Goal: Information Seeking & Learning: Find specific fact

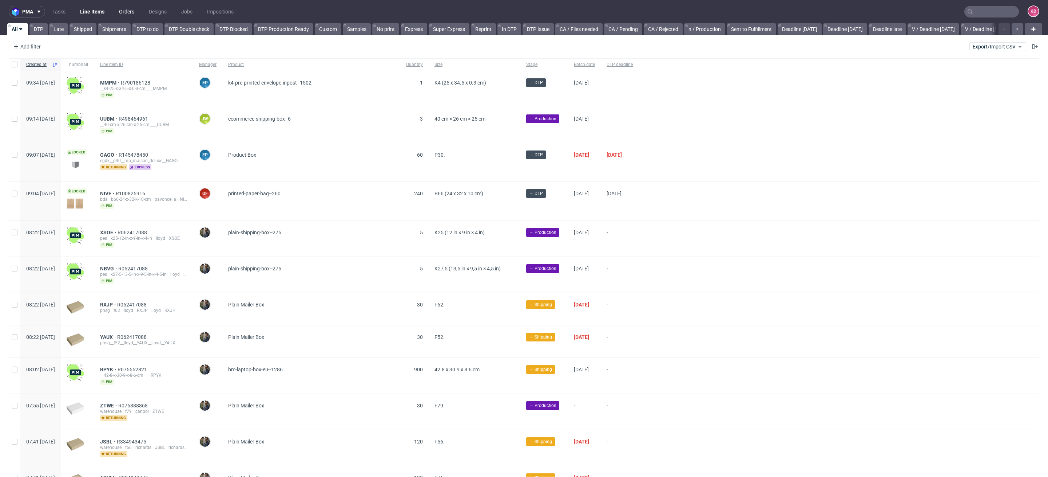
click at [122, 17] on link "Orders" at bounding box center [127, 12] width 24 height 12
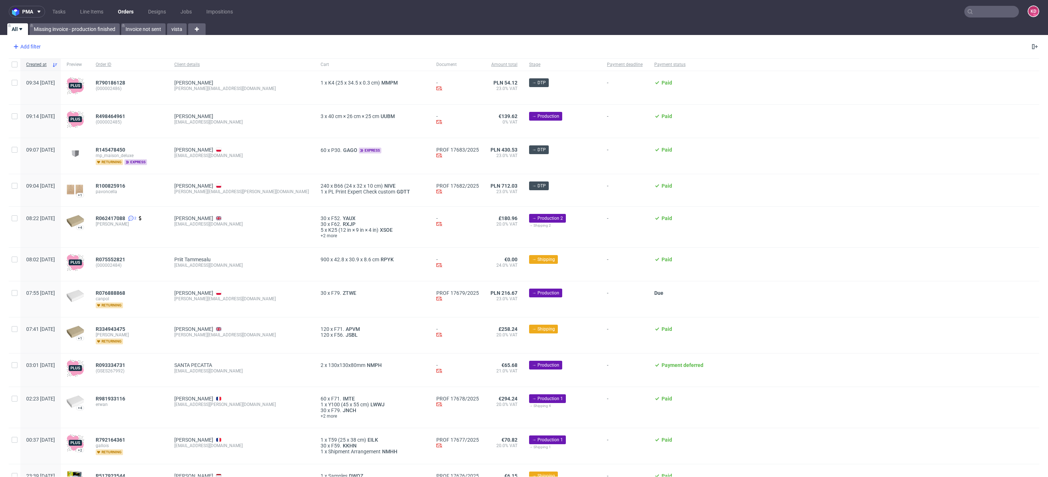
click at [36, 46] on div "Add filter" at bounding box center [26, 47] width 32 height 12
click at [45, 60] on input "text" at bounding box center [56, 63] width 87 height 12
type input "i"
type input "sales"
click at [32, 82] on span "Sales Channel" at bounding box center [32, 78] width 39 height 10
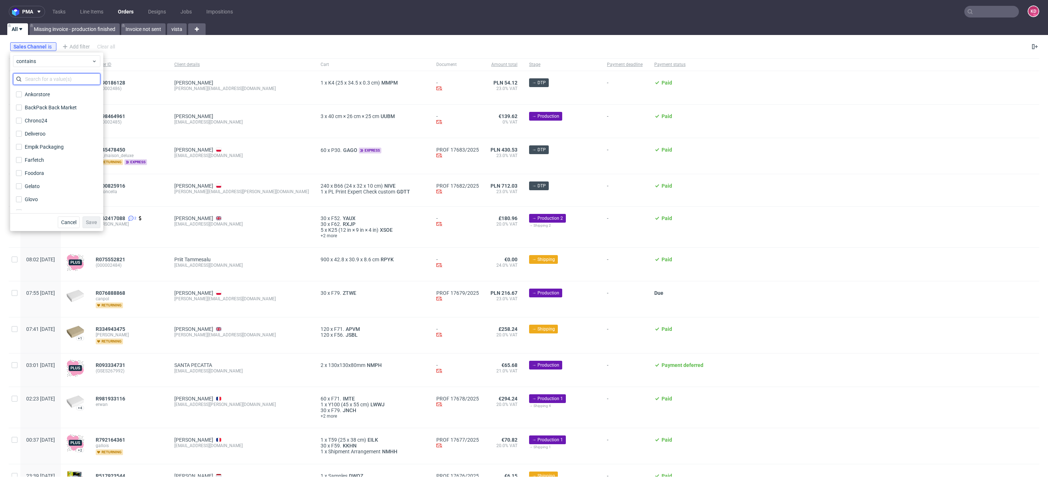
click at [41, 83] on input "text" at bounding box center [56, 79] width 87 height 12
type input "s"
type input "ins"
click at [42, 90] on label "InStore" at bounding box center [56, 94] width 87 height 10
click at [22, 91] on input "InStore" at bounding box center [19, 94] width 6 height 6
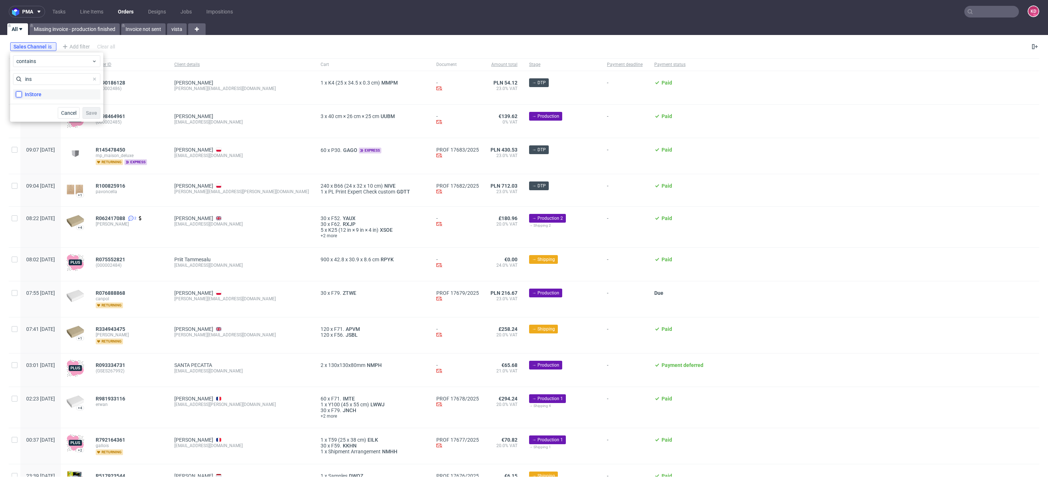
checkbox input "true"
click at [90, 110] on span "Save" at bounding box center [91, 112] width 11 height 5
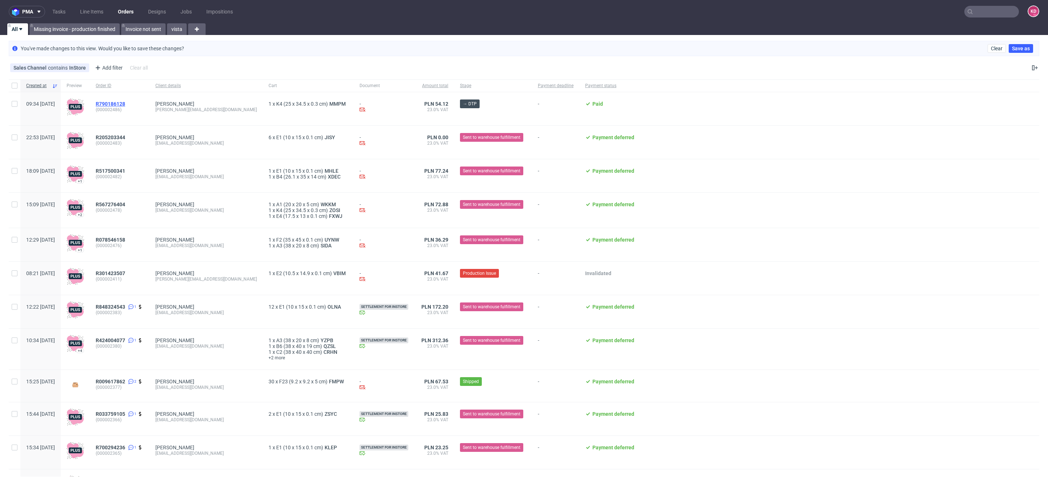
click at [125, 104] on span "R790186128" at bounding box center [110, 104] width 29 height 6
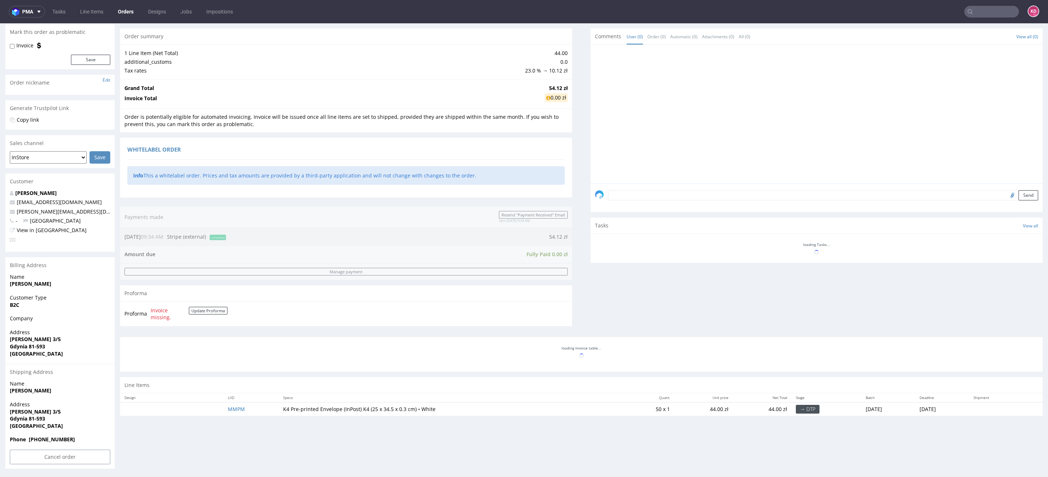
scroll to position [2, 0]
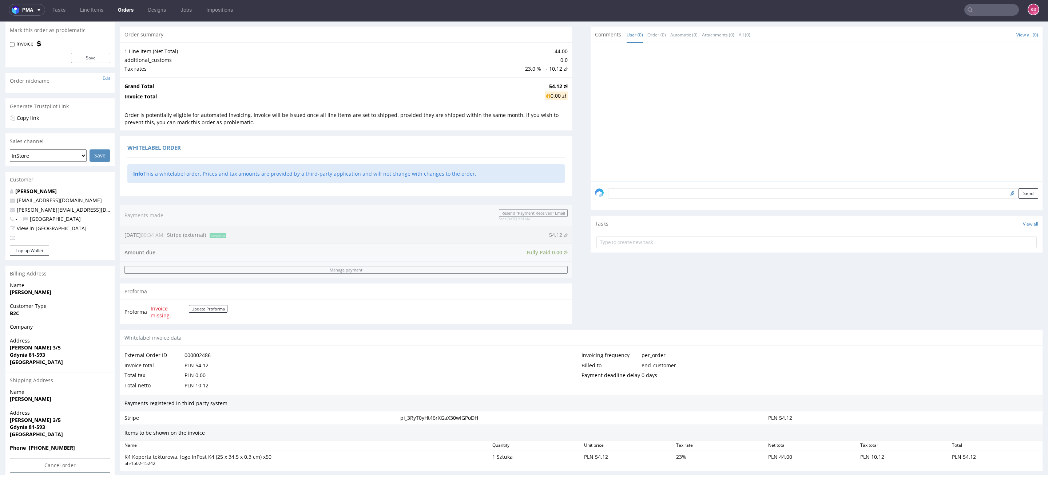
click at [228, 407] on div "Payments registered in third-party system" at bounding box center [581, 403] width 923 height 17
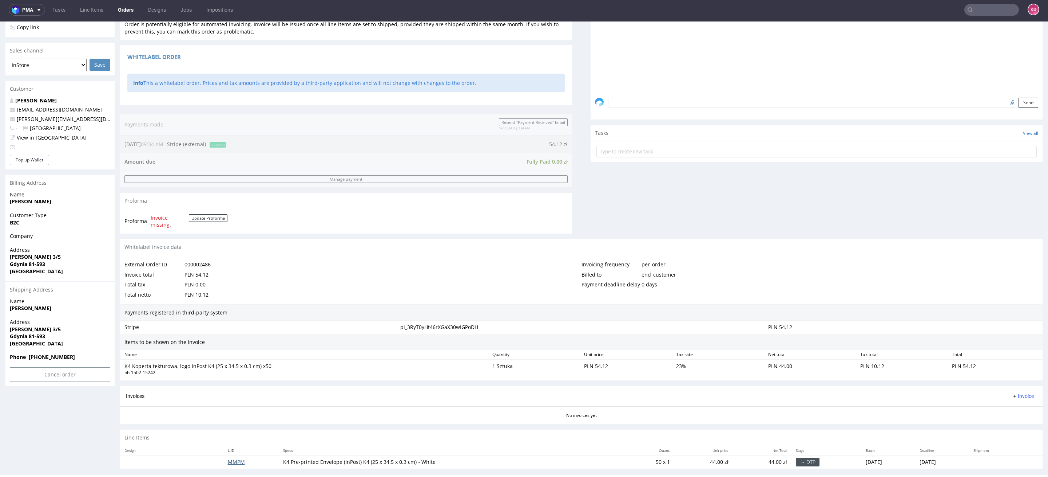
scroll to position [163, 0]
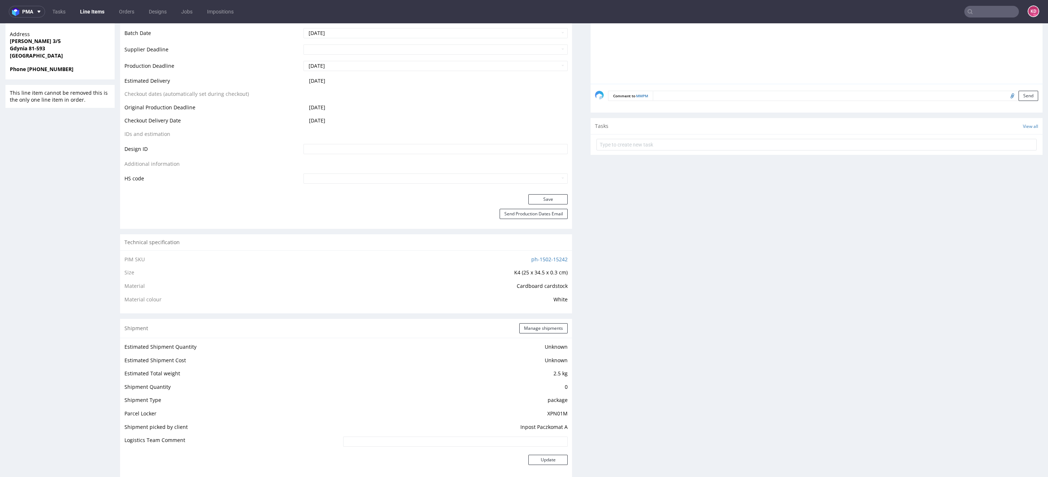
scroll to position [274, 0]
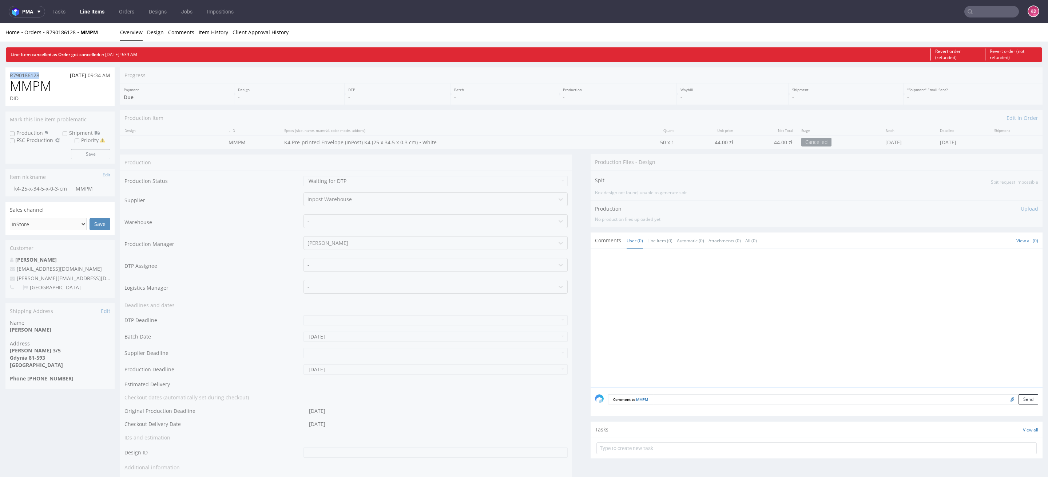
drag, startPoint x: 47, startPoint y: 72, endPoint x: 9, endPoint y: 70, distance: 37.5
click at [9, 70] on div "R790186128 21.08.2025 09:34 AM" at bounding box center [59, 73] width 109 height 12
copy p "R790186128"
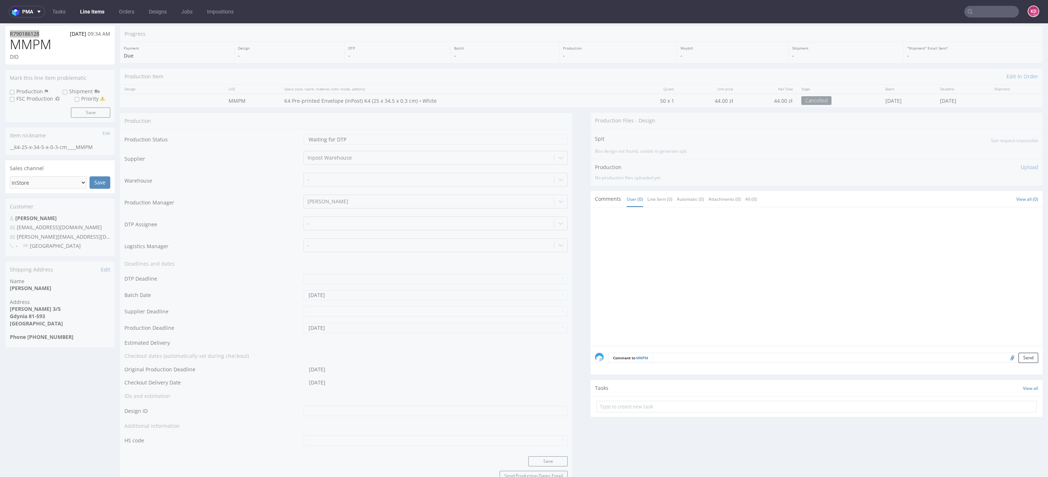
scroll to position [45, 0]
click at [123, 13] on link "Orders" at bounding box center [127, 12] width 24 height 12
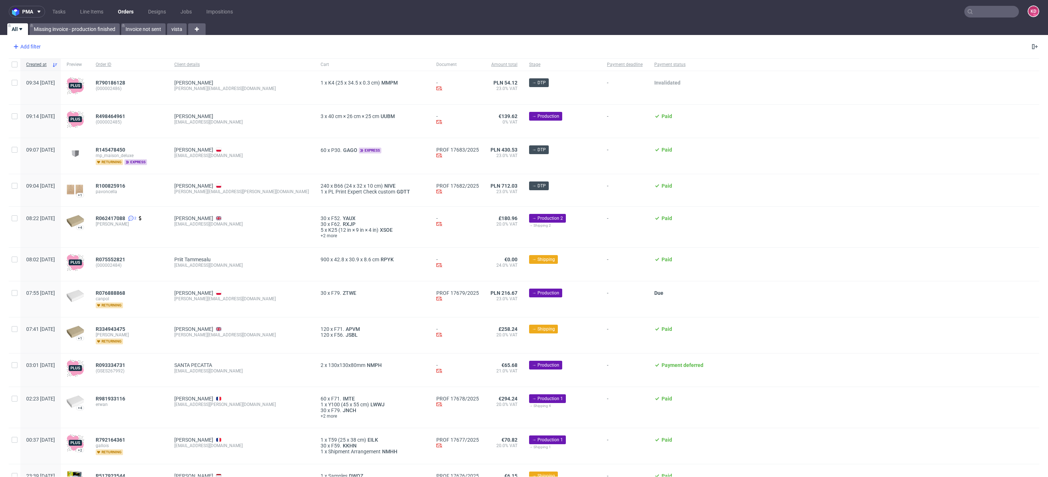
click at [34, 47] on div "Add filter" at bounding box center [26, 47] width 32 height 12
click at [41, 64] on input "text" at bounding box center [56, 63] width 87 height 12
type input "sales"
click at [42, 79] on span "Sales Channel" at bounding box center [32, 78] width 39 height 10
click at [42, 79] on input "text" at bounding box center [56, 79] width 87 height 12
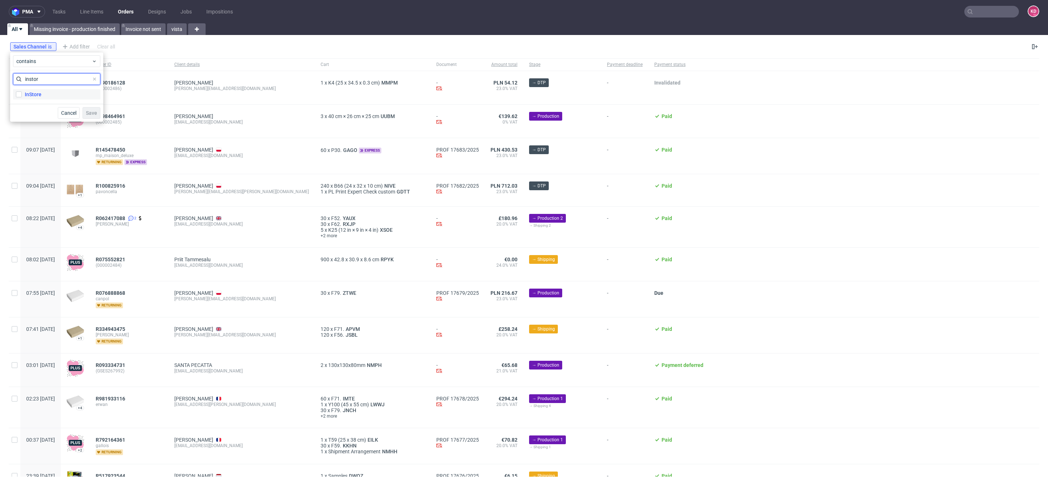
type input "instor"
click at [41, 95] on label "InStore" at bounding box center [56, 94] width 87 height 10
click at [22, 95] on input "InStore" at bounding box center [19, 94] width 6 height 6
checkbox input "true"
click at [88, 108] on button "Save" at bounding box center [92, 113] width 18 height 12
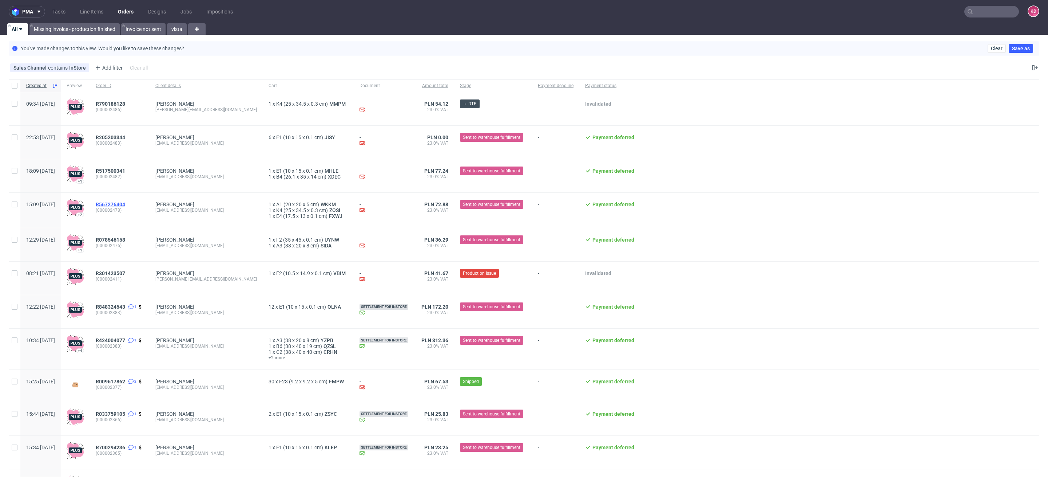
click at [125, 202] on span "R567276404" at bounding box center [110, 204] width 29 height 6
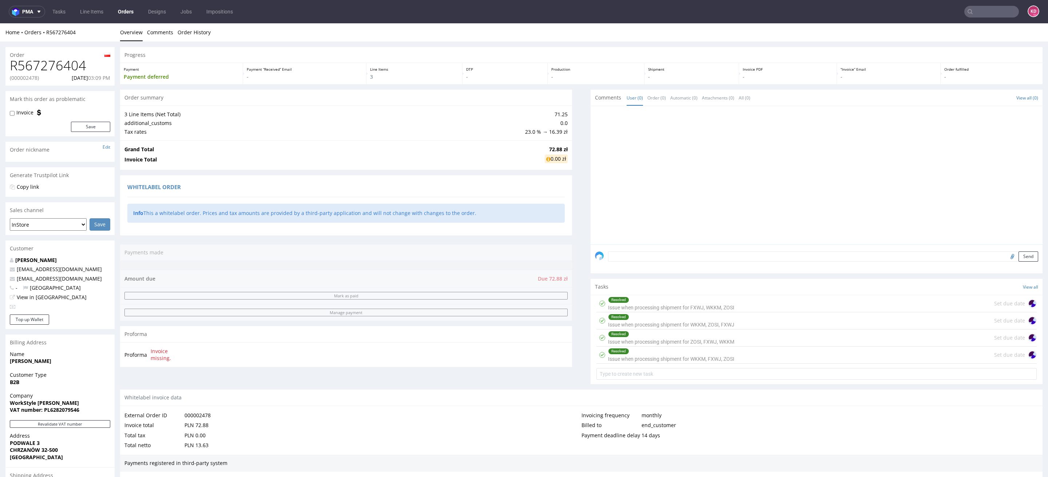
click at [128, 9] on link "Orders" at bounding box center [126, 12] width 24 height 12
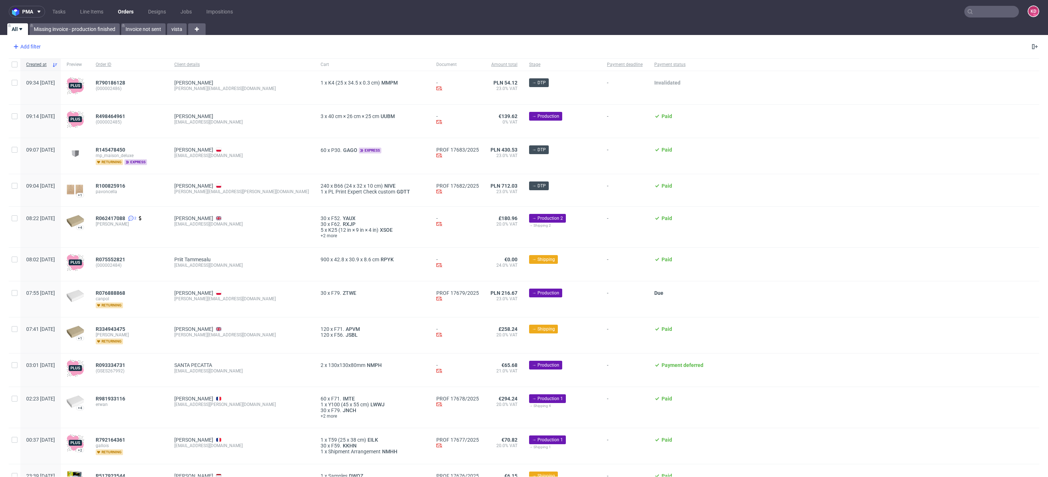
click at [35, 47] on div "Add filter" at bounding box center [26, 47] width 32 height 12
click at [39, 60] on input "text" at bounding box center [56, 63] width 87 height 12
type input "sales"
click at [43, 77] on span "Sales Channel" at bounding box center [32, 78] width 39 height 10
click at [47, 81] on input "text" at bounding box center [56, 79] width 87 height 12
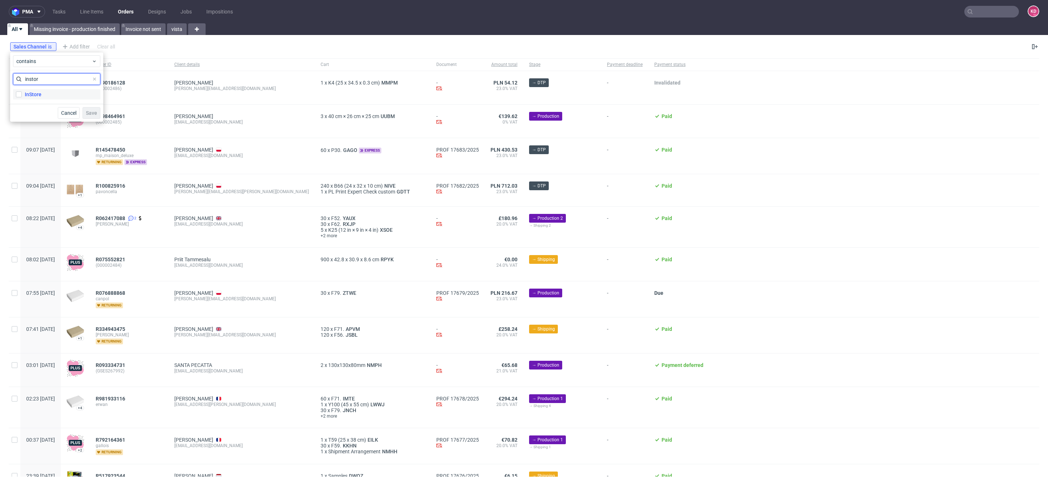
type input "instor"
click at [46, 91] on label "InStore" at bounding box center [56, 94] width 87 height 10
click at [22, 91] on input "InStore" at bounding box center [19, 94] width 6 height 6
checkbox input "true"
click at [88, 114] on span "Save" at bounding box center [91, 112] width 11 height 5
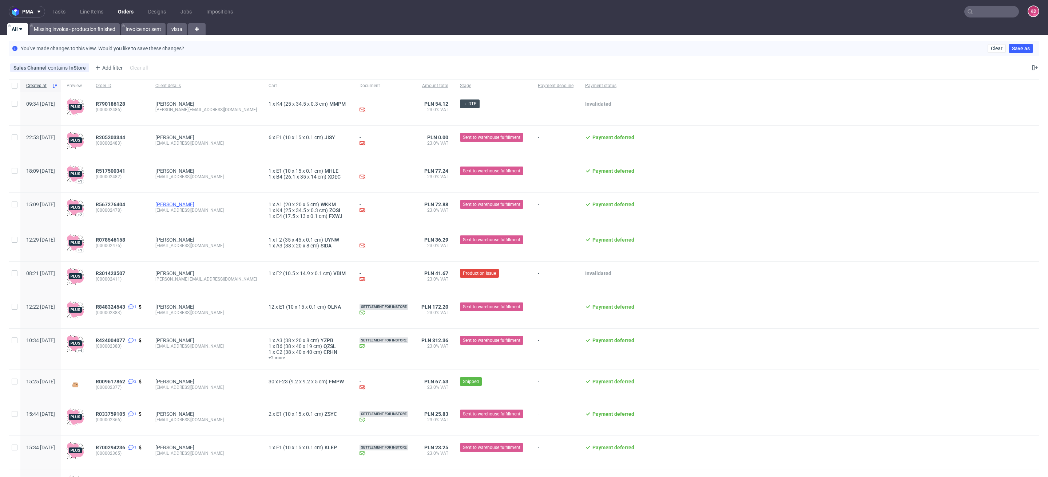
click at [194, 205] on link "Wojciech Feluś" at bounding box center [174, 204] width 39 height 6
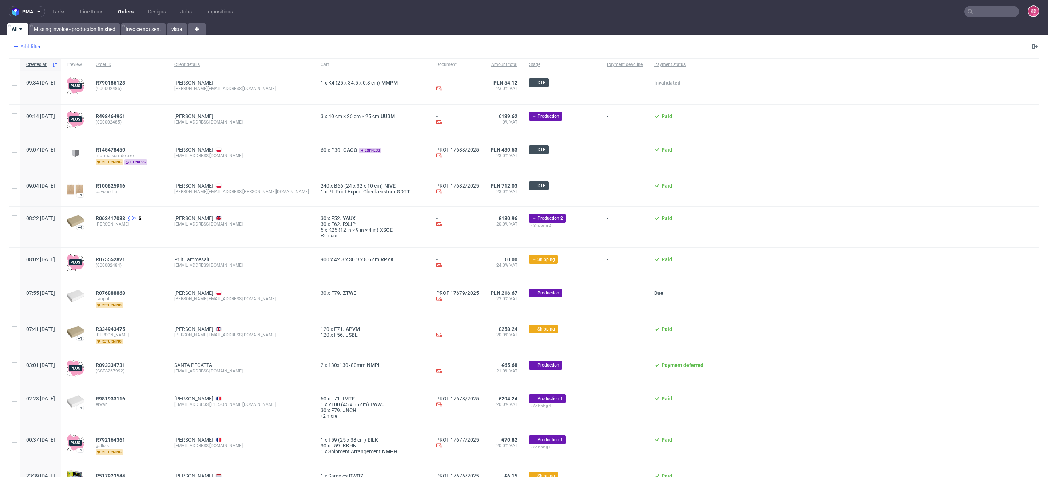
click at [35, 46] on div "Add filter" at bounding box center [26, 47] width 32 height 12
click at [62, 62] on input "text" at bounding box center [56, 63] width 87 height 12
type input "sales"
click at [62, 75] on div "Sales Channel" at bounding box center [56, 78] width 87 height 10
click at [57, 79] on input "text" at bounding box center [56, 79] width 87 height 12
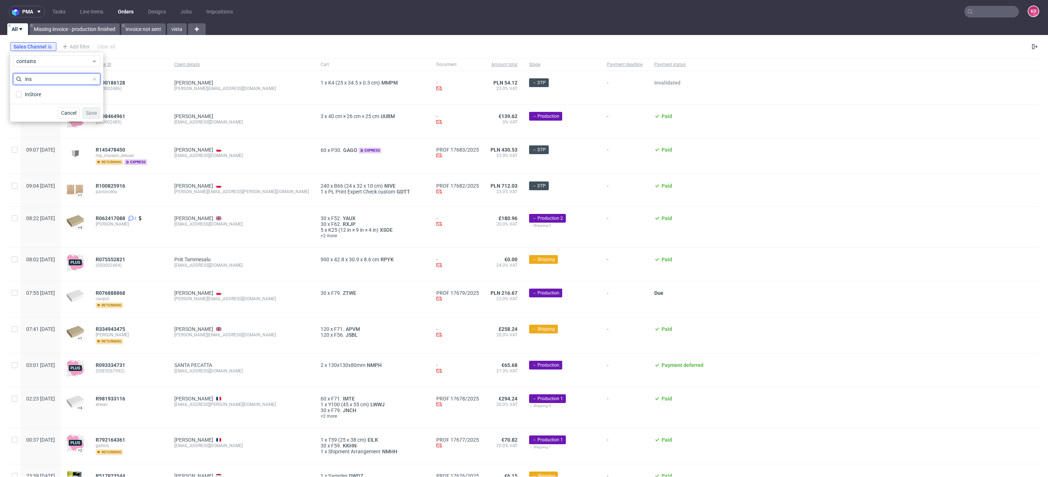
type input "ins"
click at [59, 87] on div "ins InStore" at bounding box center [56, 87] width 87 height 28
click at [59, 95] on label "InStore" at bounding box center [56, 94] width 87 height 10
click at [22, 95] on input "InStore" at bounding box center [19, 94] width 6 height 6
checkbox input "true"
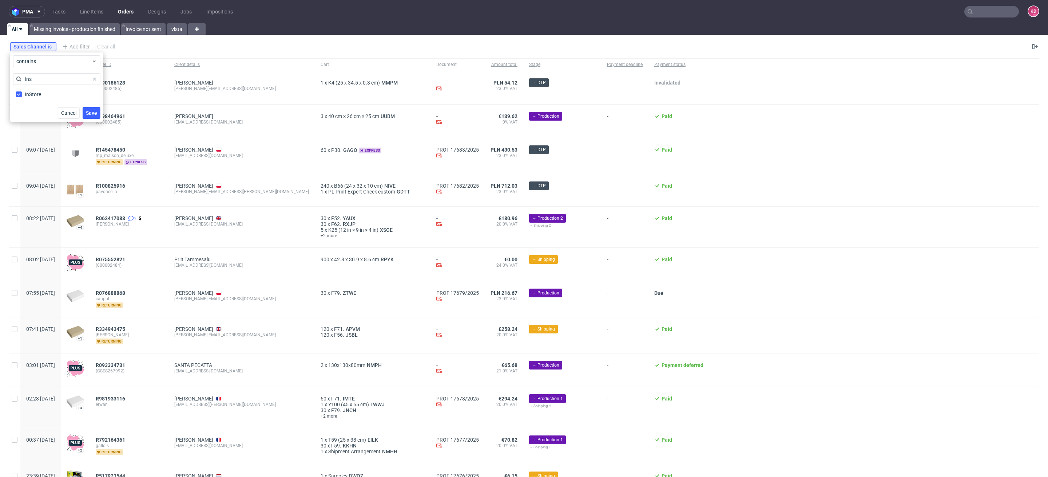
click at [86, 108] on button "Save" at bounding box center [92, 113] width 18 height 12
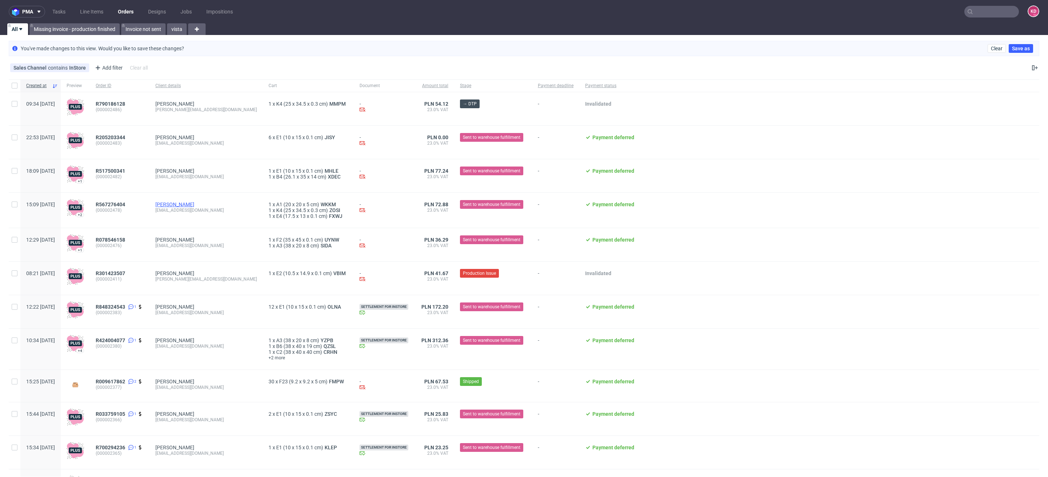
click at [194, 205] on link "Wojciech Feluś" at bounding box center [174, 204] width 39 height 6
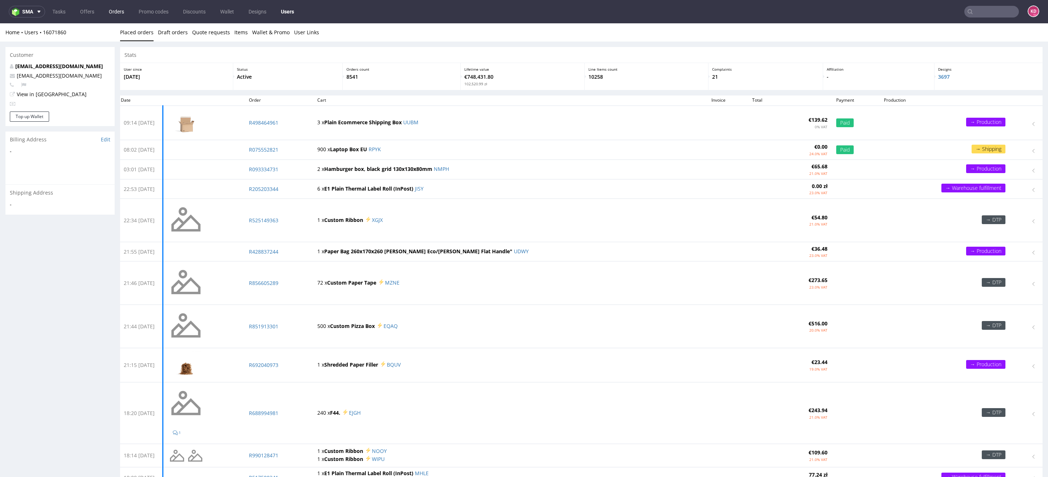
click at [118, 11] on link "Orders" at bounding box center [116, 12] width 24 height 12
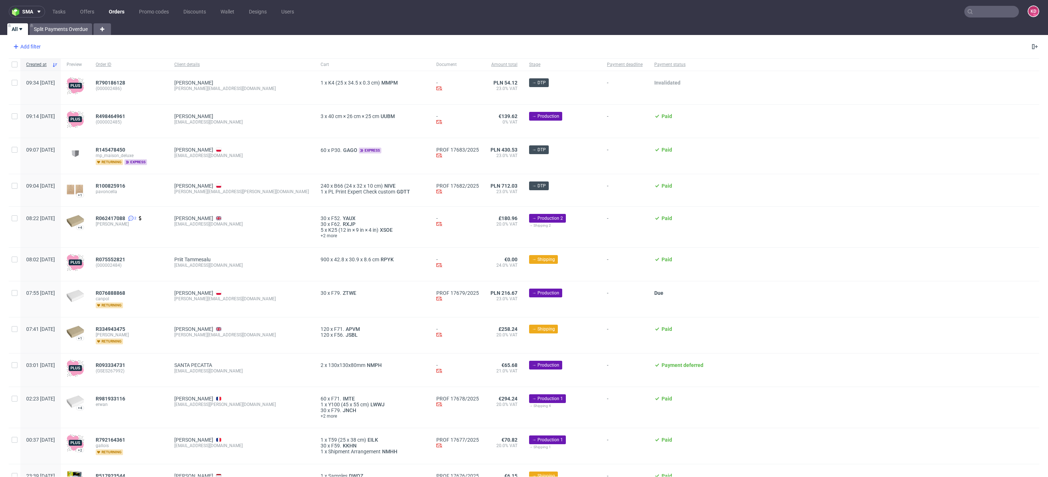
click at [33, 48] on div "Add filter" at bounding box center [26, 47] width 32 height 12
click at [45, 64] on input "text" at bounding box center [56, 63] width 87 height 12
type input "sales"
click at [53, 81] on div "Sales Channel" at bounding box center [56, 78] width 87 height 10
click at [52, 82] on input "text" at bounding box center [56, 79] width 87 height 12
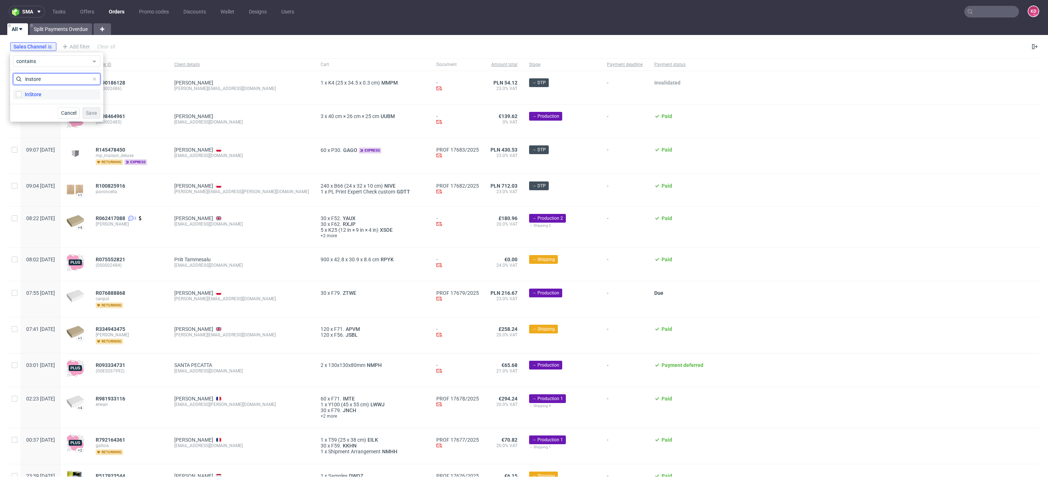
type input "instore"
click at [58, 97] on label "InStore" at bounding box center [56, 94] width 87 height 10
click at [22, 97] on input "InStore" at bounding box center [19, 94] width 6 height 6
checkbox input "true"
click at [91, 114] on span "Save" at bounding box center [91, 112] width 11 height 5
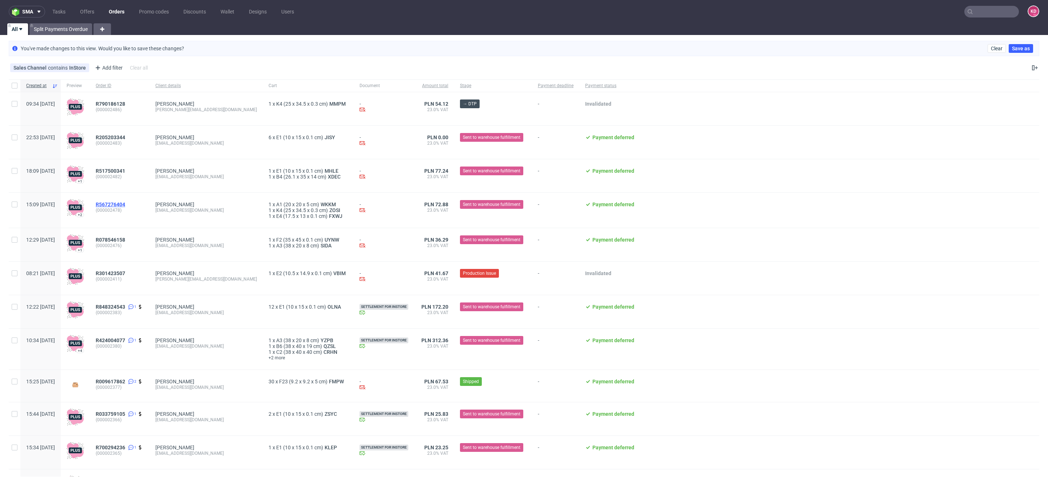
click at [125, 206] on span "R567276404" at bounding box center [110, 204] width 29 height 6
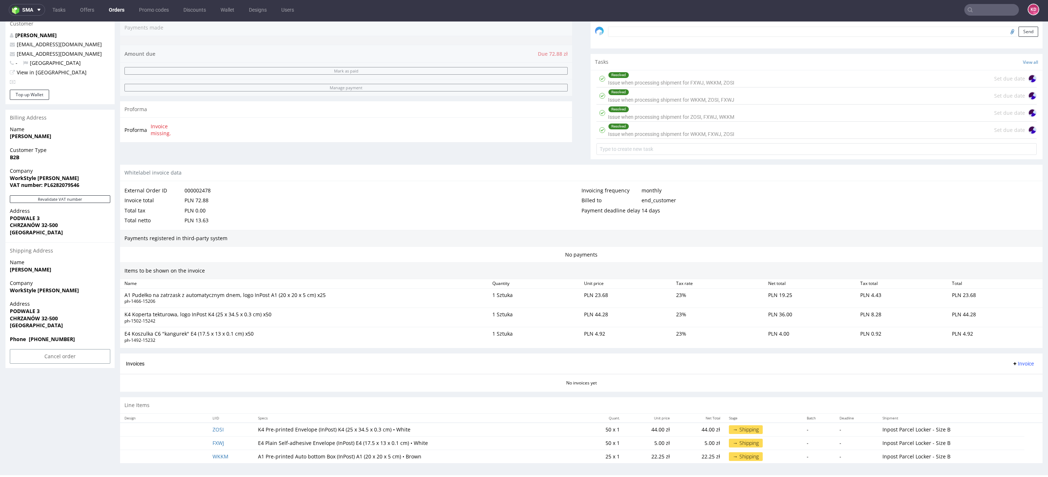
scroll to position [1, 0]
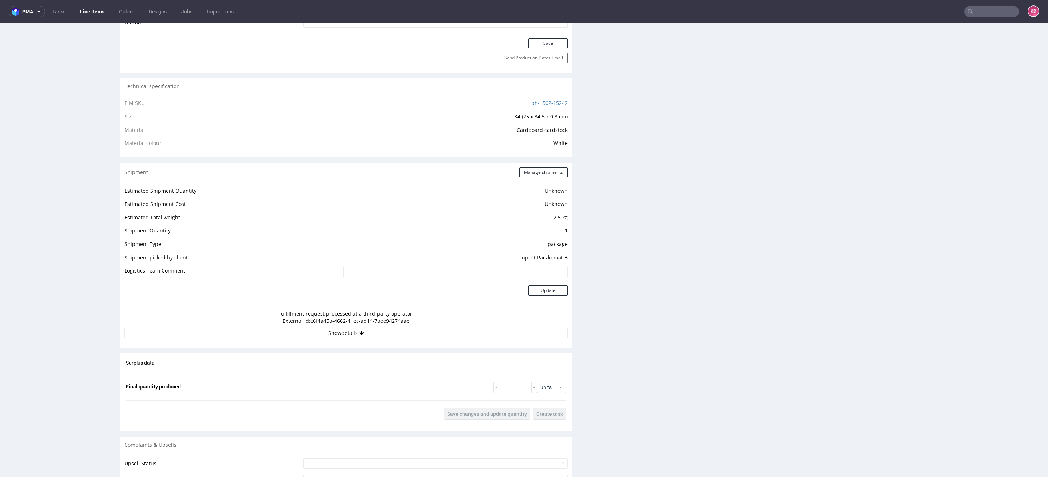
scroll to position [628, 0]
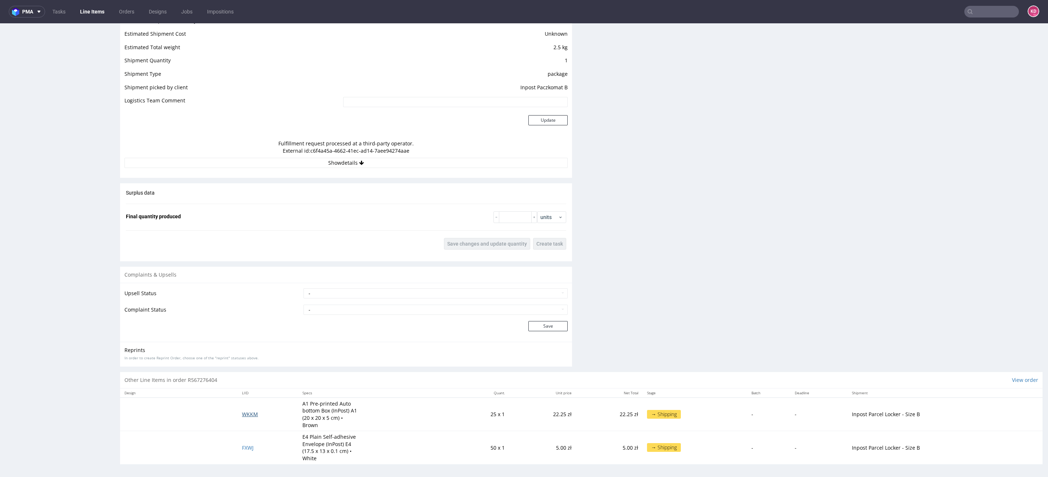
click at [249, 414] on span "WKKM" at bounding box center [250, 413] width 16 height 7
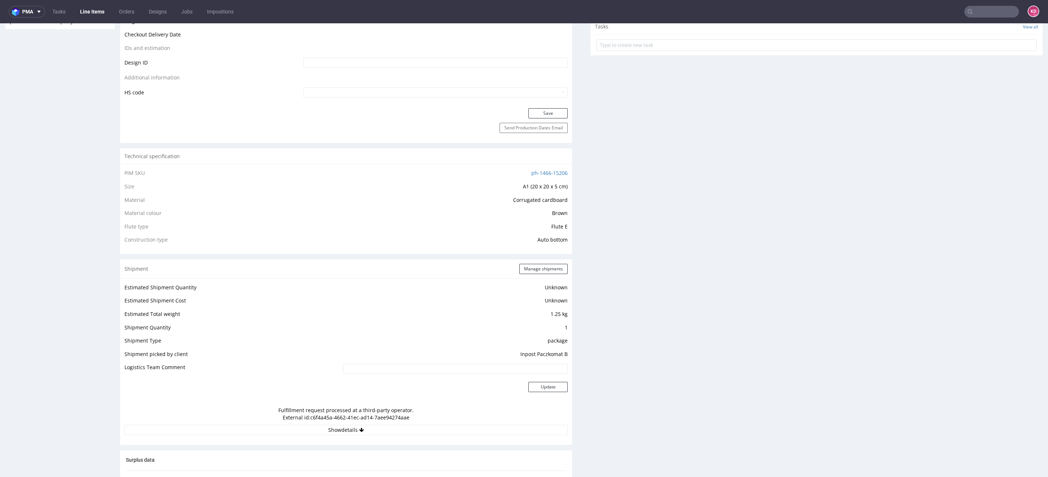
scroll to position [654, 0]
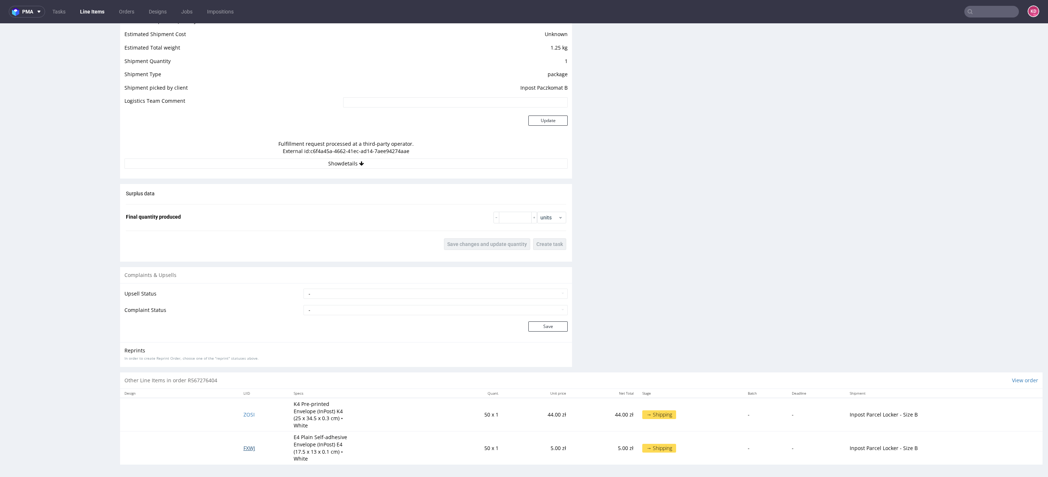
click at [249, 447] on span "FXWJ" at bounding box center [250, 447] width 12 height 7
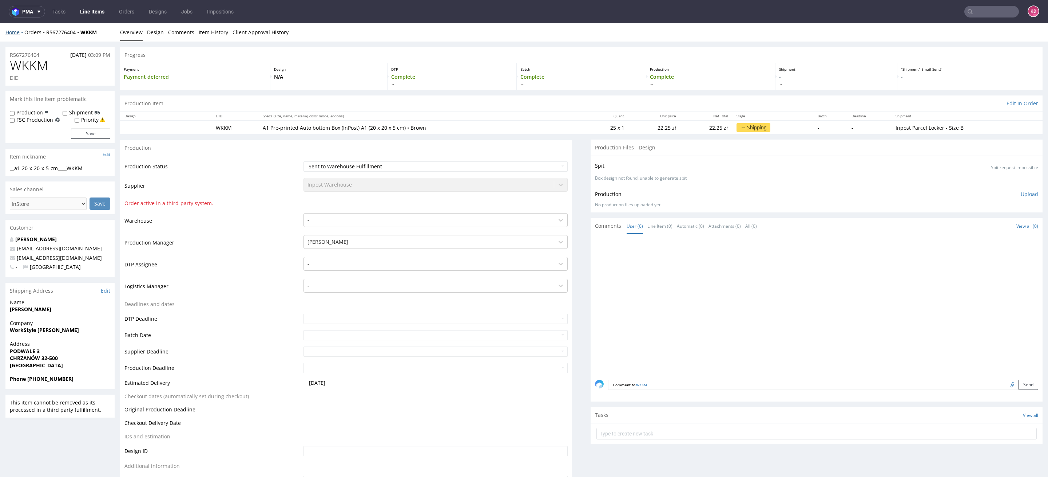
click at [31, 58] on span "WKKM" at bounding box center [29, 65] width 38 height 15
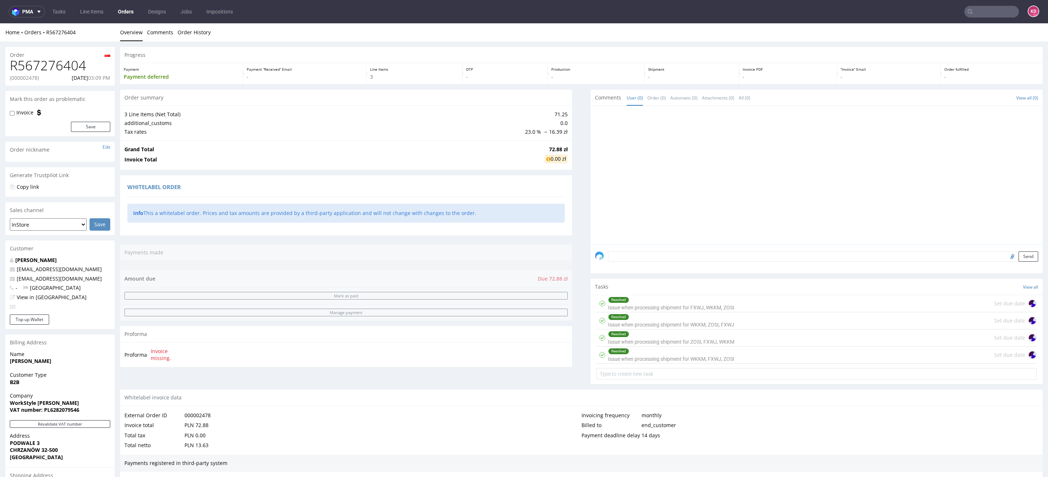
click at [126, 11] on link "Orders" at bounding box center [126, 12] width 24 height 12
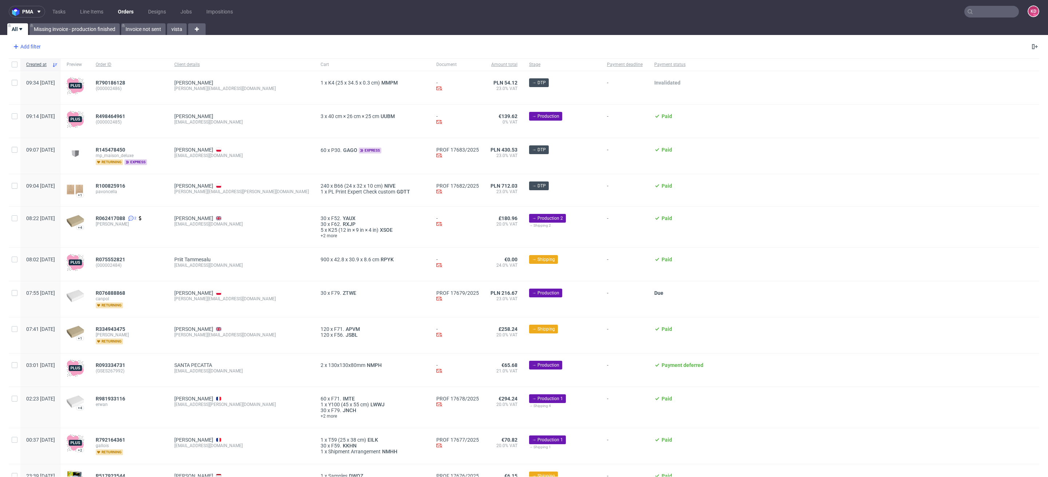
click at [29, 48] on div "Add filter" at bounding box center [26, 47] width 32 height 12
click at [44, 61] on input "text" at bounding box center [56, 63] width 87 height 12
type input "sales"
click at [43, 77] on span "Sales Channel" at bounding box center [32, 78] width 39 height 10
click at [44, 75] on input "text" at bounding box center [56, 79] width 87 height 12
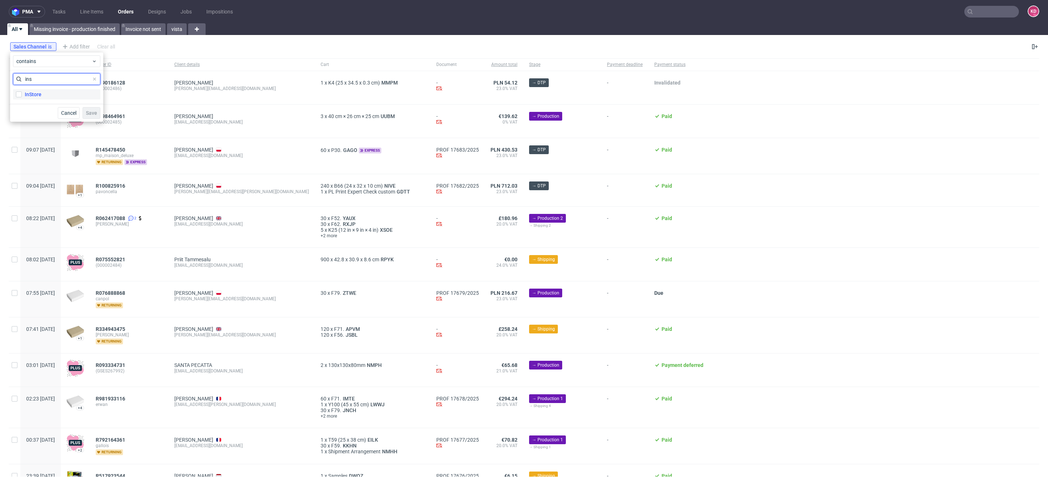
type input "ins"
click at [50, 91] on label "InStore" at bounding box center [56, 94] width 87 height 10
click at [22, 91] on input "InStore" at bounding box center [19, 94] width 6 height 6
checkbox input "true"
click at [95, 108] on button "Save" at bounding box center [92, 113] width 18 height 12
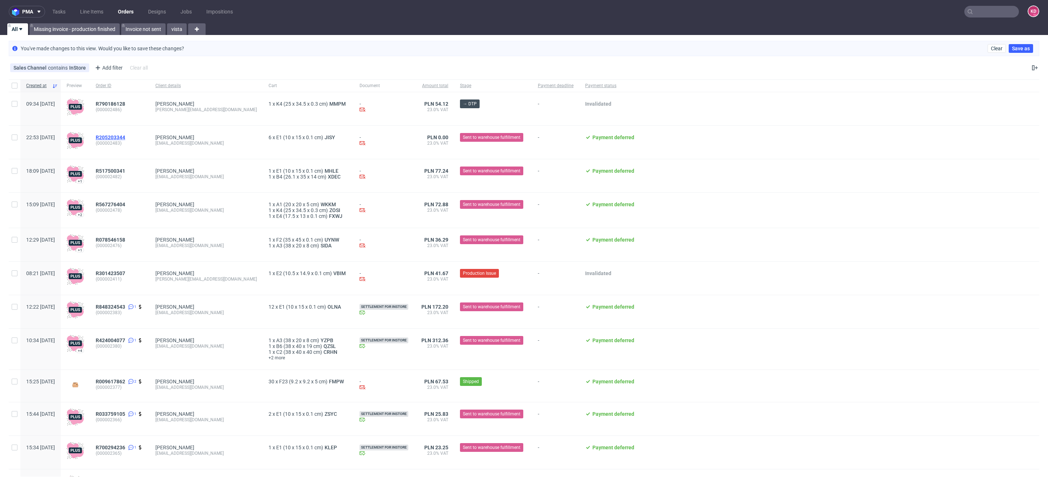
click at [125, 137] on span "R205203344" at bounding box center [110, 137] width 29 height 6
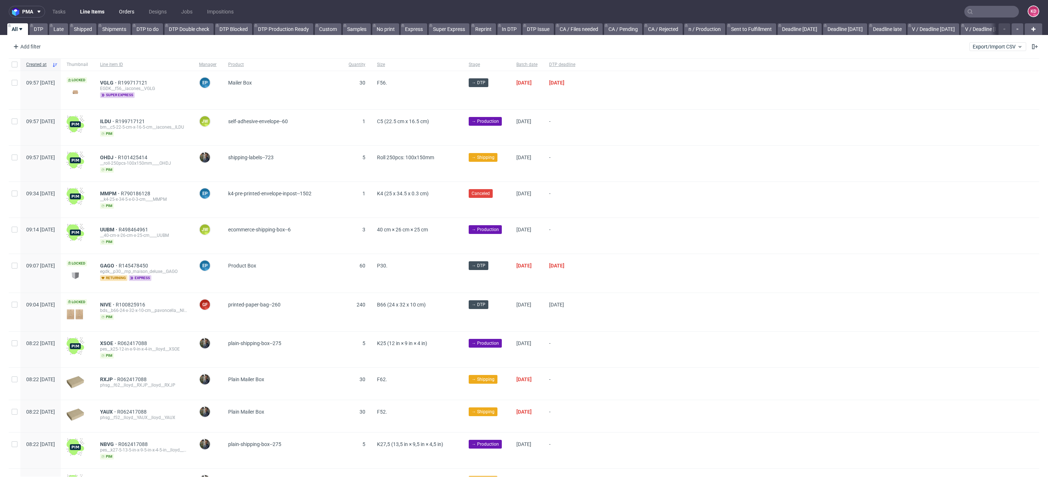
click at [119, 10] on link "Orders" at bounding box center [127, 12] width 24 height 12
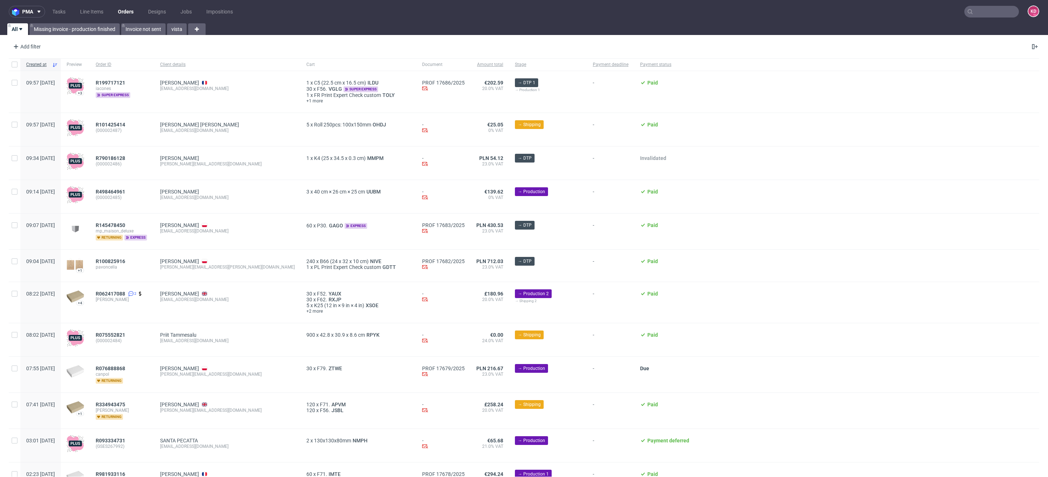
click at [126, 9] on link "Orders" at bounding box center [126, 12] width 24 height 12
click at [31, 45] on div "Add filter" at bounding box center [26, 47] width 32 height 12
click at [47, 60] on input "text" at bounding box center [56, 63] width 87 height 12
type input "sales"
click at [37, 78] on span "Sales Channel" at bounding box center [32, 78] width 39 height 10
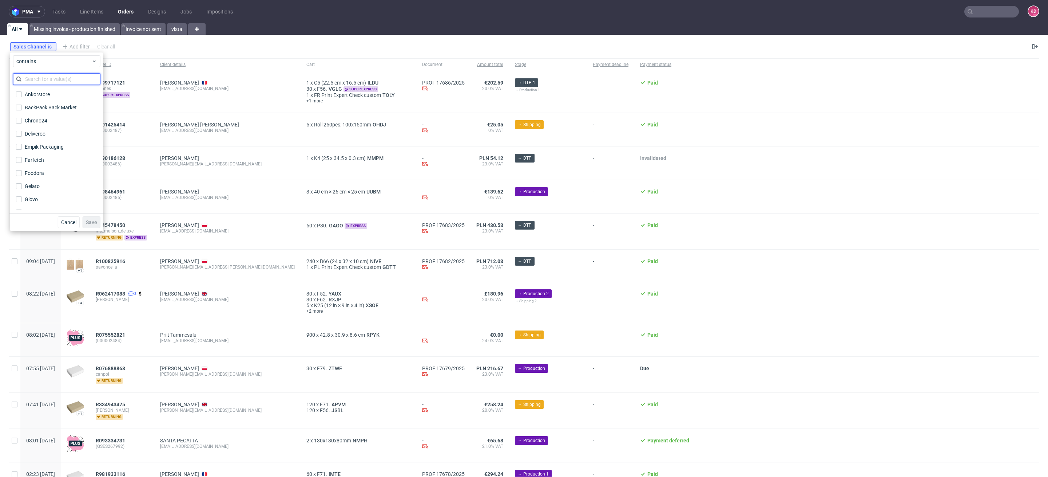
click at [37, 78] on input "text" at bounding box center [56, 79] width 87 height 12
type input "inst"
click at [39, 95] on div "InStore" at bounding box center [33, 94] width 17 height 7
click at [22, 95] on input "InStore" at bounding box center [19, 94] width 6 height 6
checkbox input "true"
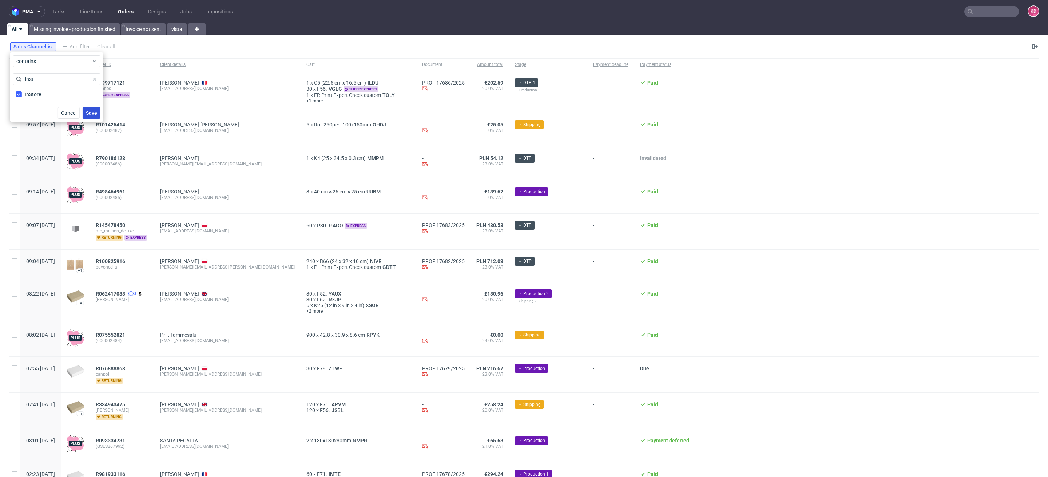
click at [88, 112] on span "Save" at bounding box center [91, 112] width 11 height 5
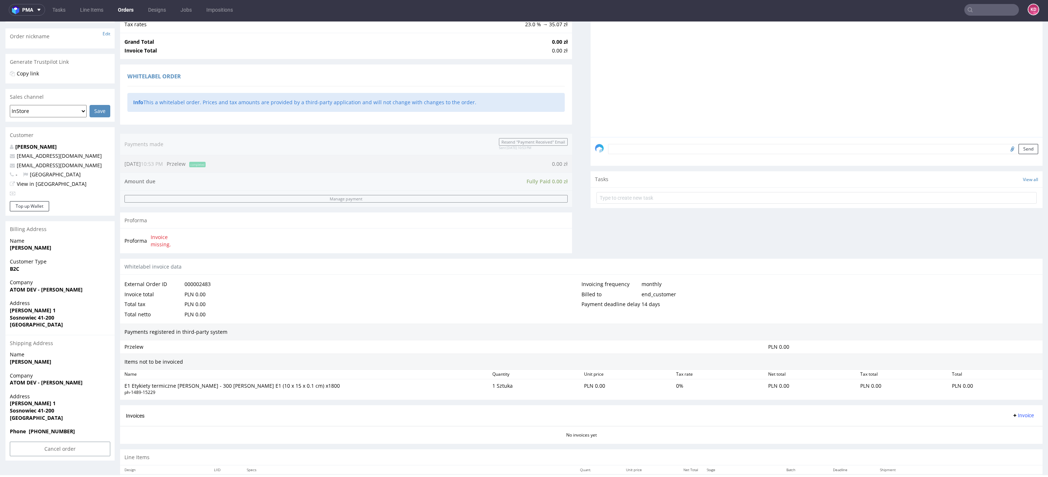
scroll to position [99, 0]
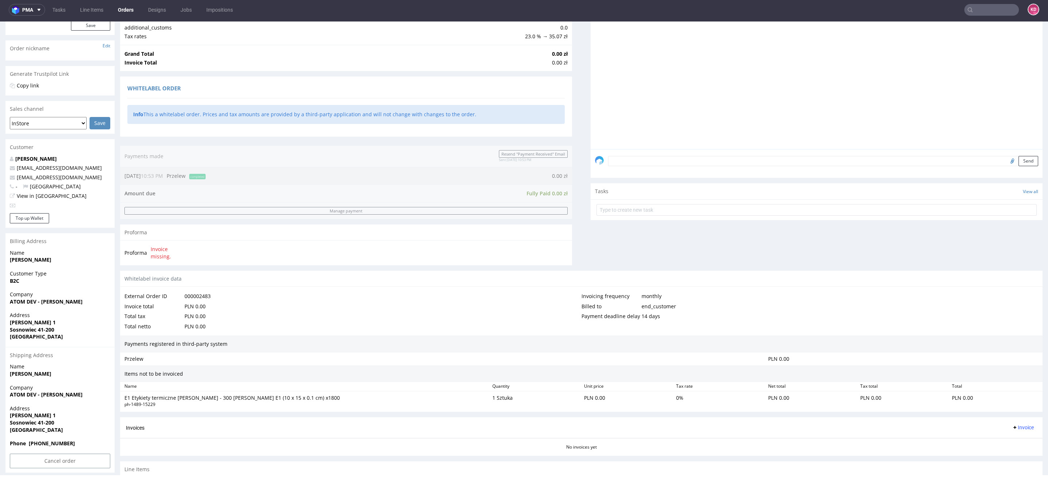
click at [94, 168] on p "[EMAIL_ADDRESS][DOMAIN_NAME]" at bounding box center [60, 167] width 100 height 7
drag, startPoint x: 77, startPoint y: 175, endPoint x: 17, endPoint y: 175, distance: 60.1
click at [17, 175] on p "[EMAIL_ADDRESS][DOMAIN_NAME]" at bounding box center [60, 177] width 100 height 7
copy link "[EMAIL_ADDRESS][DOMAIN_NAME]"
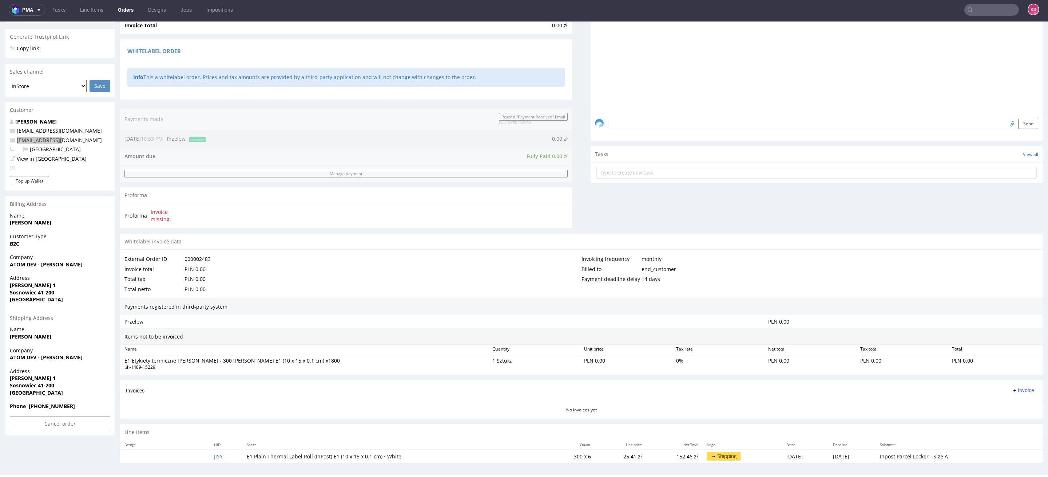
scroll to position [0, 0]
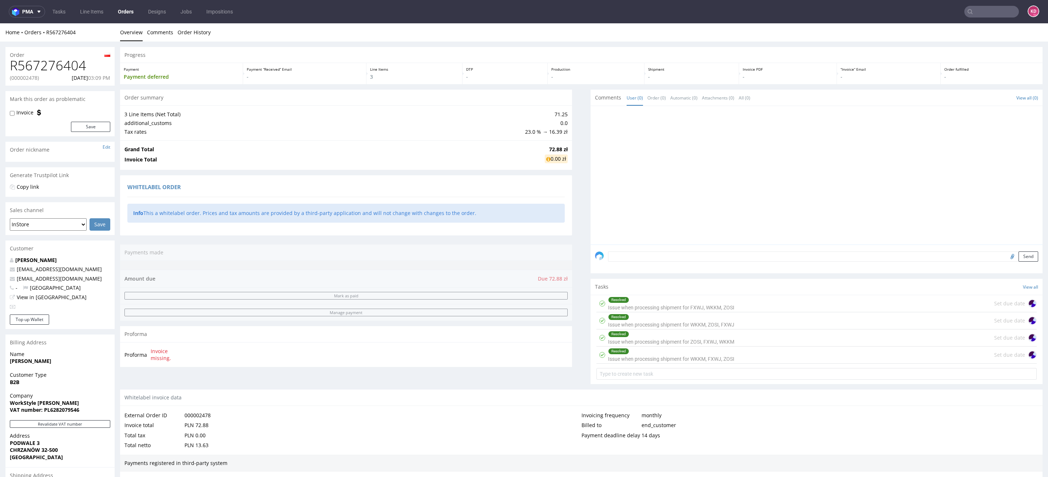
scroll to position [223, 0]
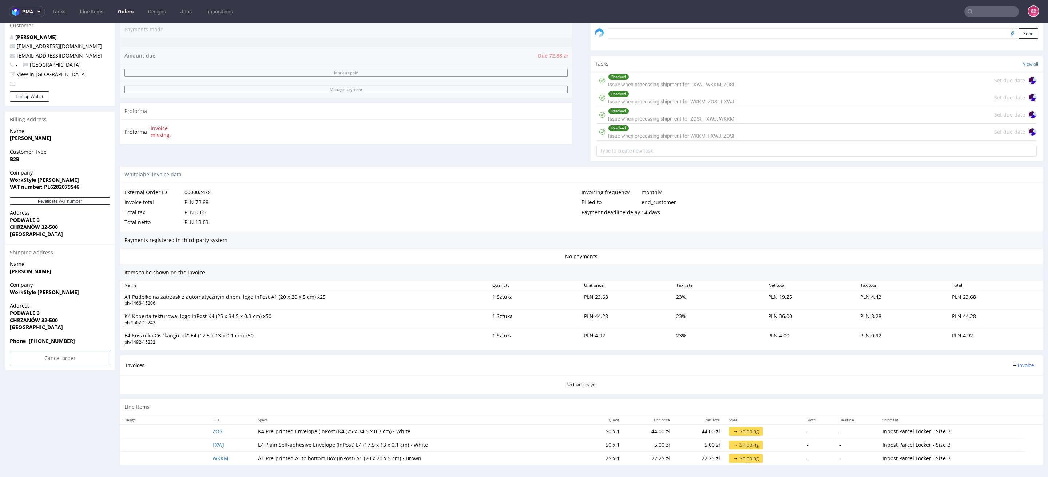
click at [65, 149] on span "Customer Type" at bounding box center [60, 151] width 100 height 7
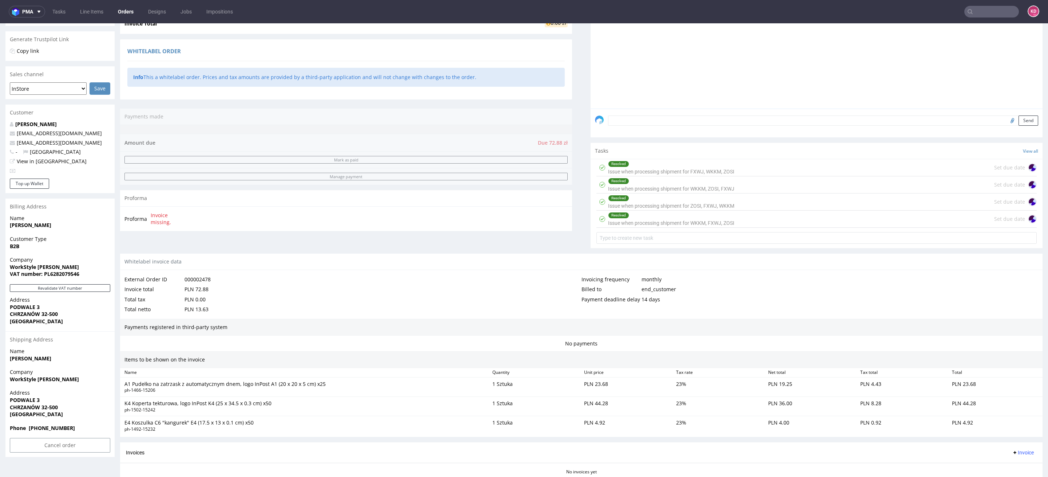
scroll to position [108, 0]
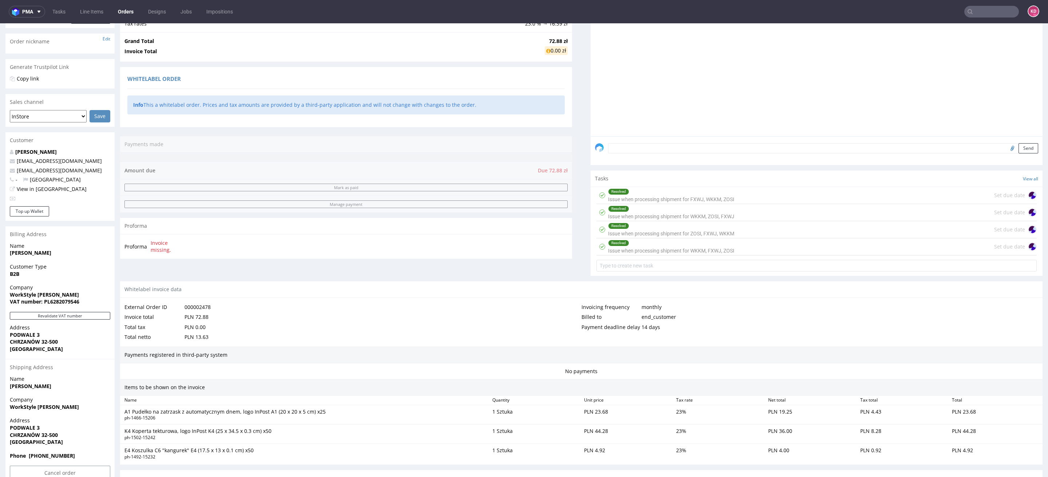
click at [81, 171] on p "[EMAIL_ADDRESS][DOMAIN_NAME]" at bounding box center [60, 170] width 100 height 7
click at [90, 162] on p "[EMAIL_ADDRESS][DOMAIN_NAME]" at bounding box center [60, 160] width 100 height 7
drag, startPoint x: 78, startPoint y: 171, endPoint x: 19, endPoint y: 171, distance: 59.7
click at [19, 171] on p "[EMAIL_ADDRESS][DOMAIN_NAME]" at bounding box center [60, 170] width 100 height 7
copy link "[EMAIL_ADDRESS][DOMAIN_NAME]"
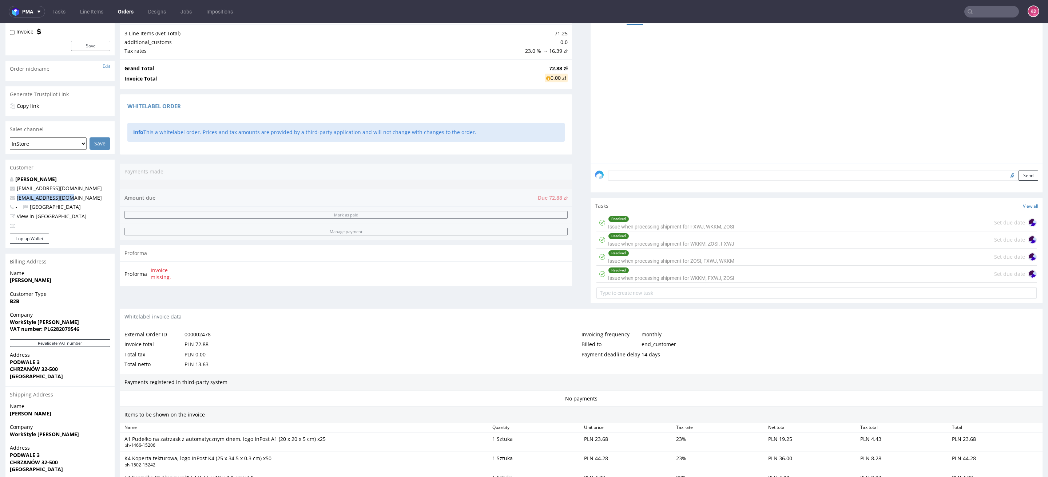
scroll to position [0, 0]
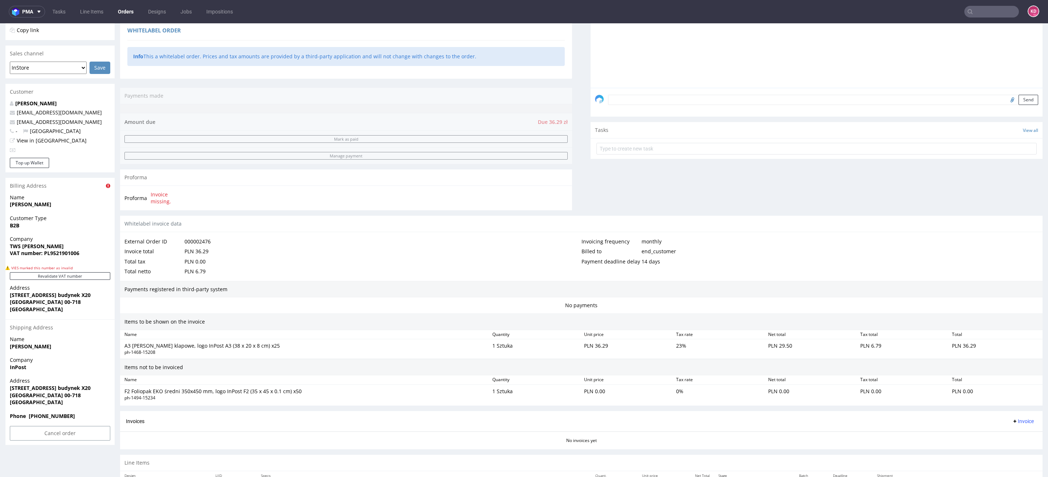
scroll to position [169, 0]
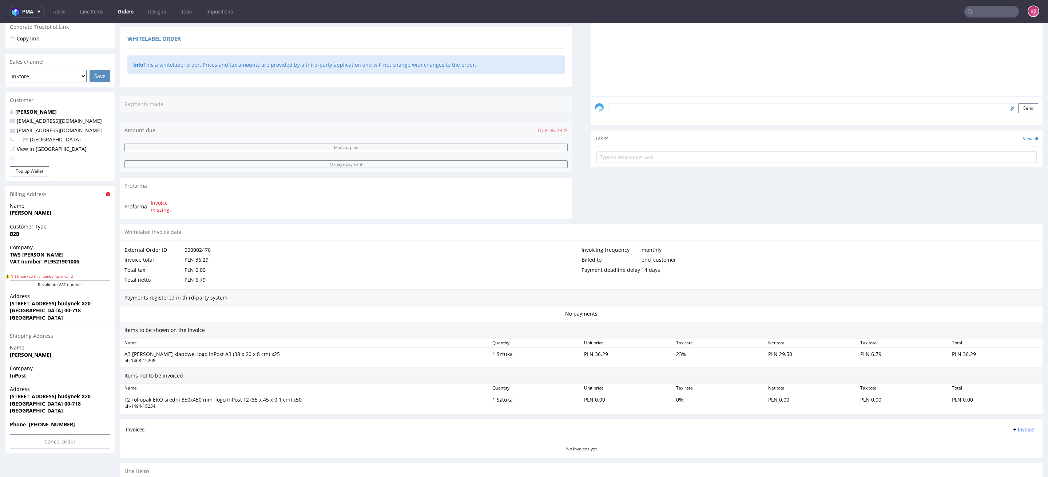
click at [79, 129] on p "[EMAIL_ADDRESS][DOMAIN_NAME]" at bounding box center [60, 130] width 100 height 7
drag, startPoint x: 75, startPoint y: 131, endPoint x: 17, endPoint y: 130, distance: 57.5
click at [17, 130] on p "[EMAIL_ADDRESS][DOMAIN_NAME]" at bounding box center [60, 130] width 100 height 7
copy link "[EMAIL_ADDRESS][DOMAIN_NAME]"
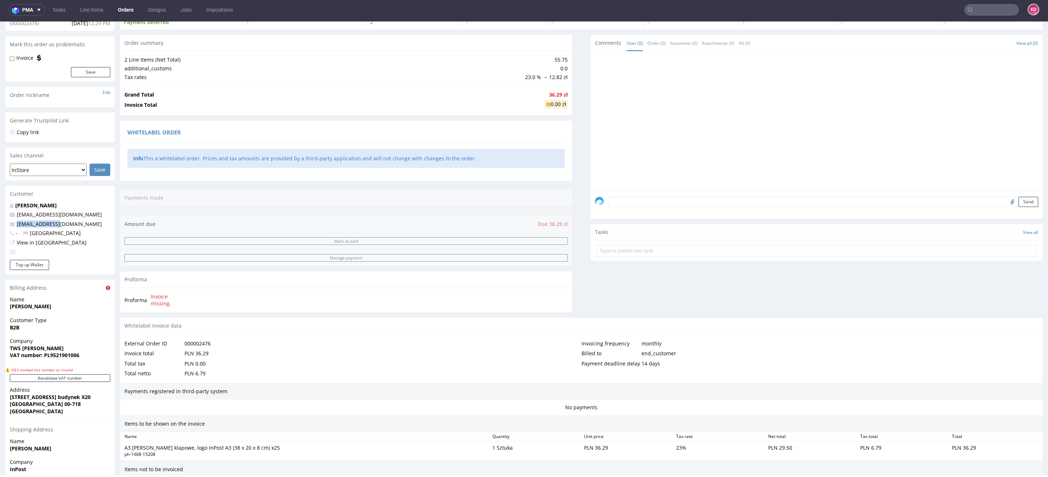
scroll to position [0, 0]
